Goal: Task Accomplishment & Management: Manage account settings

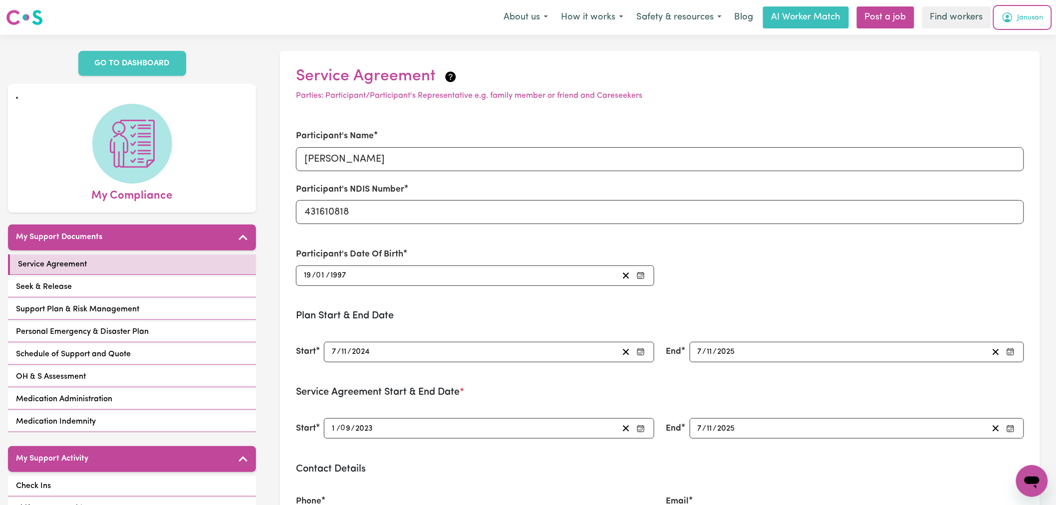
click at [1018, 18] on span "Janusan" at bounding box center [1030, 17] width 26 height 11
click at [1003, 58] on link "Logout" at bounding box center [1009, 57] width 79 height 19
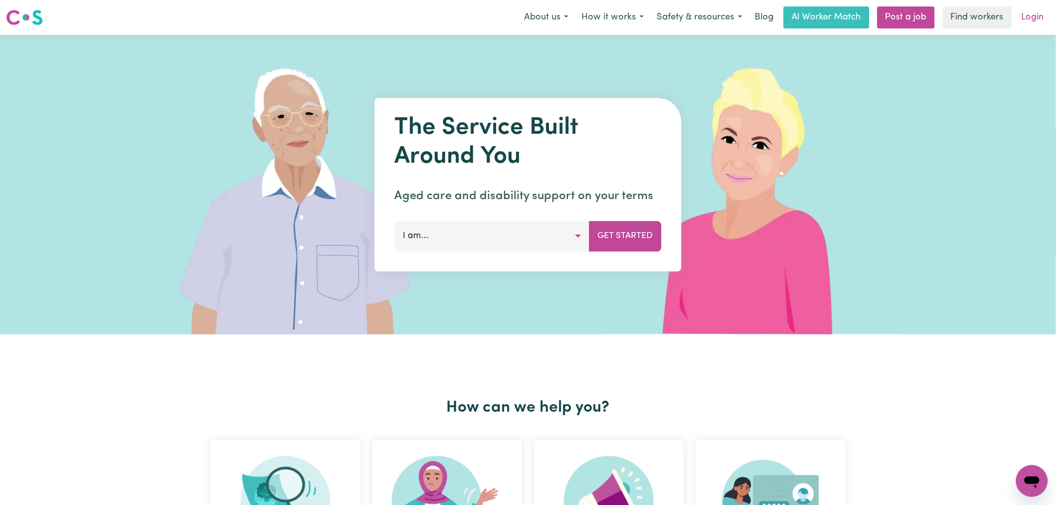
click at [1031, 14] on link "Login" at bounding box center [1032, 17] width 34 height 22
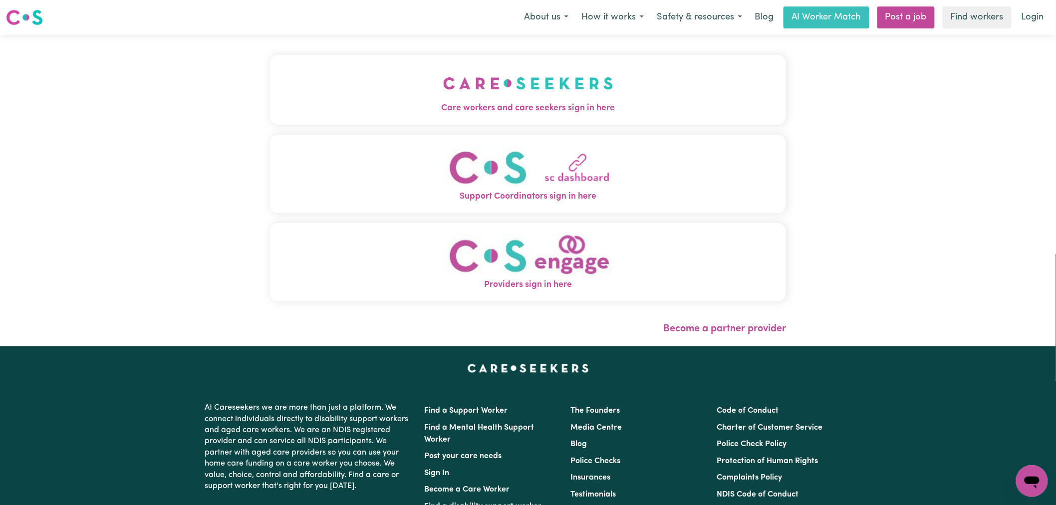
click at [387, 80] on button "Care workers and care seekers sign in here" at bounding box center [528, 90] width 516 height 70
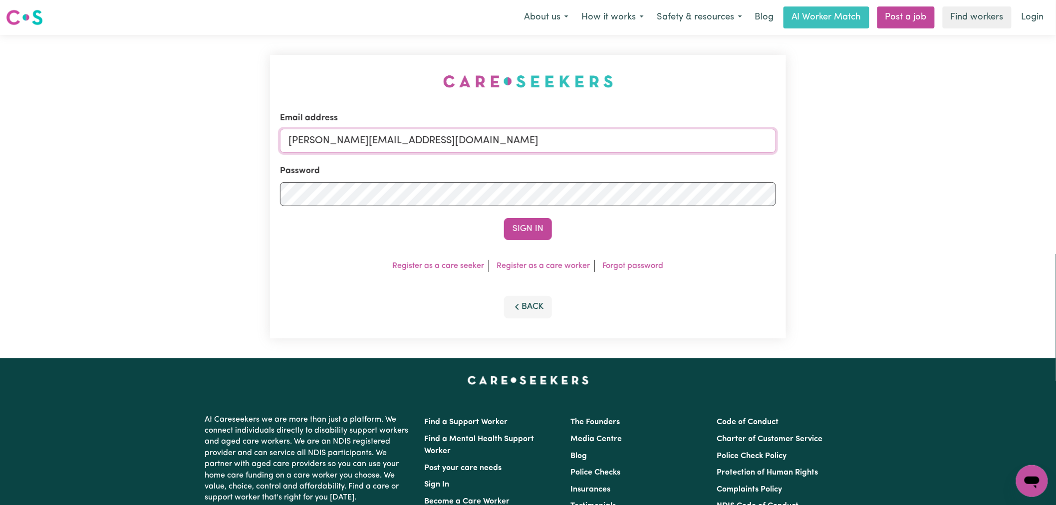
click at [476, 145] on input "[PERSON_NAME][EMAIL_ADDRESS][DOMAIN_NAME]" at bounding box center [528, 141] width 496 height 24
drag, startPoint x: 535, startPoint y: 145, endPoint x: 339, endPoint y: 143, distance: 195.6
click at [339, 143] on input "superuser~ [PERSON_NAME][EMAIL_ADDRESS][DOMAIN_NAME]" at bounding box center [528, 141] width 496 height 24
click at [352, 141] on input "superuser~ [PERSON_NAME][EMAIL_ADDRESS][DOMAIN_NAME]" at bounding box center [528, 141] width 496 height 24
type input "[EMAIL_ADDRESS][PERSON_NAME][DOMAIN_NAME]"
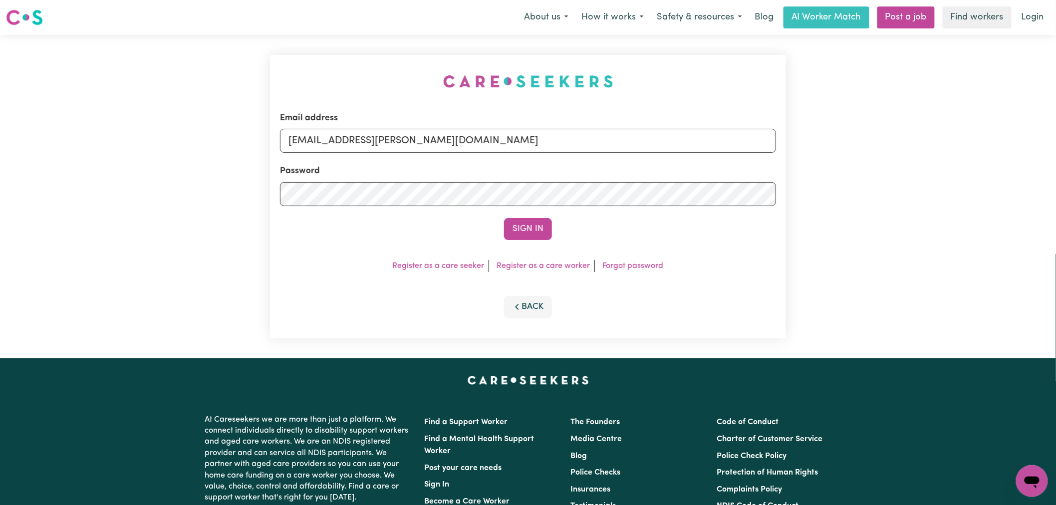
click at [504, 218] on button "Sign In" at bounding box center [528, 229] width 48 height 22
